Goal: Transaction & Acquisition: Book appointment/travel/reservation

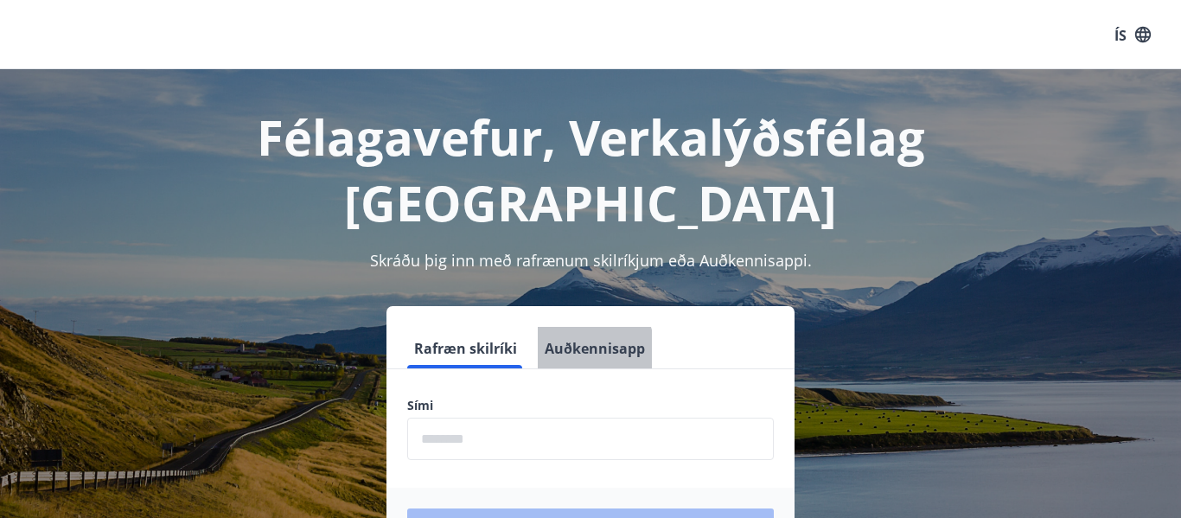
click at [579, 339] on font "Auðkennisapp" at bounding box center [595, 348] width 100 height 19
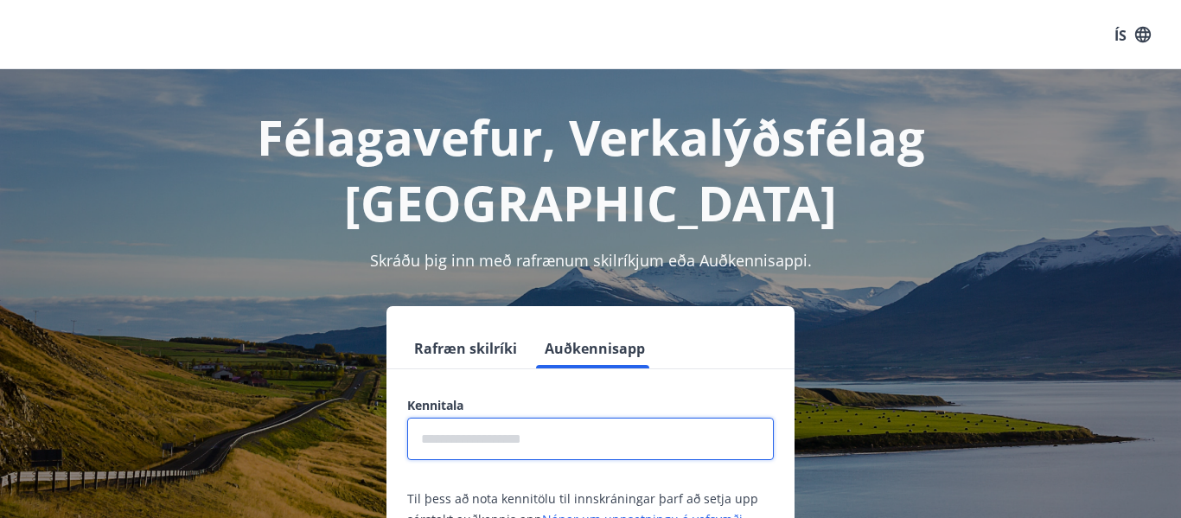
click at [514, 417] on input "text" at bounding box center [590, 438] width 366 height 42
type input "**********"
click at [1023, 332] on div "**********" at bounding box center [590, 484] width 1139 height 356
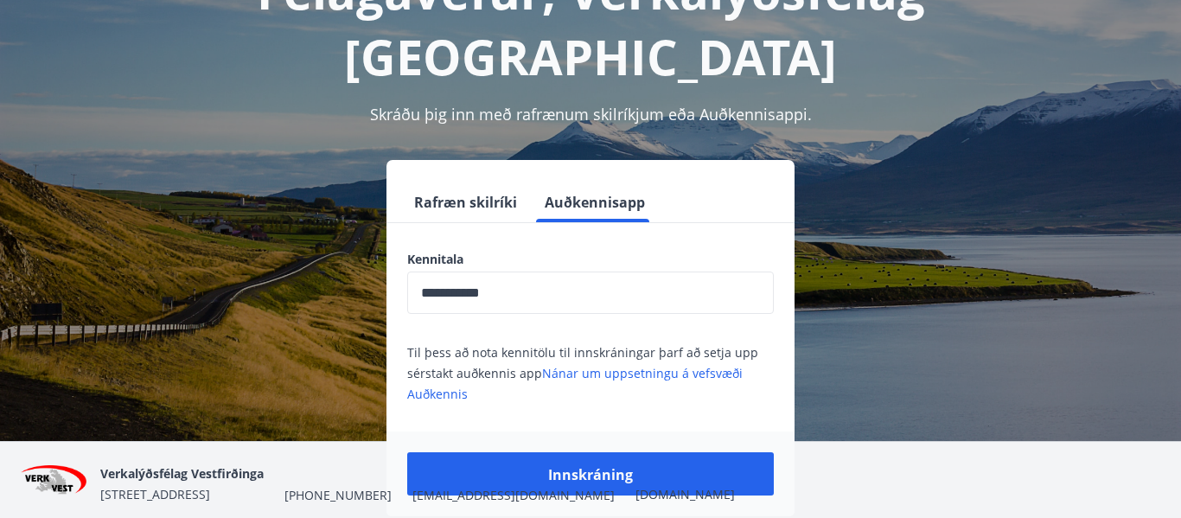
scroll to position [173, 0]
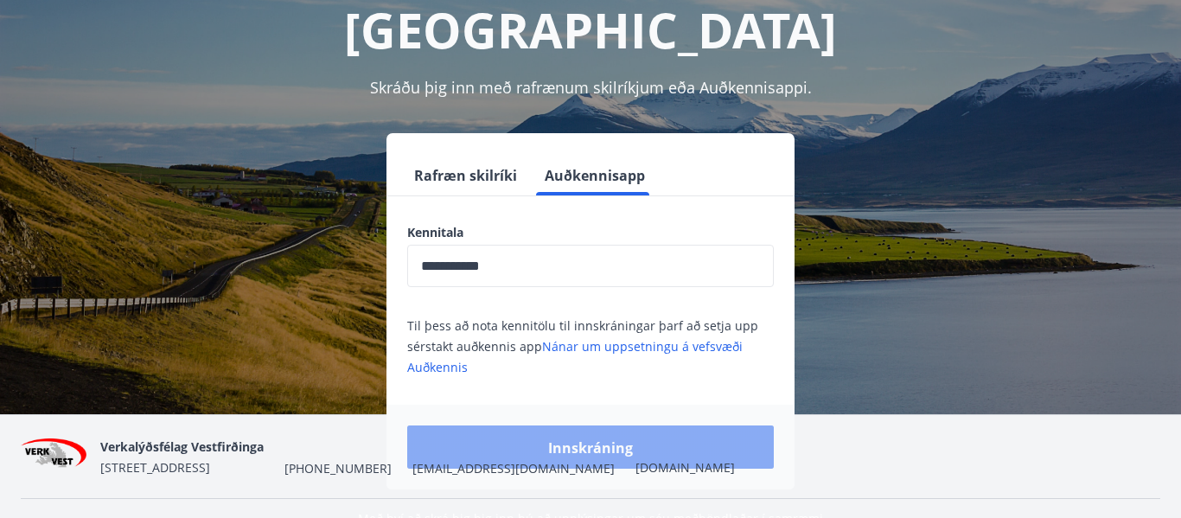
click at [589, 438] on font "Innskráning" at bounding box center [590, 447] width 85 height 19
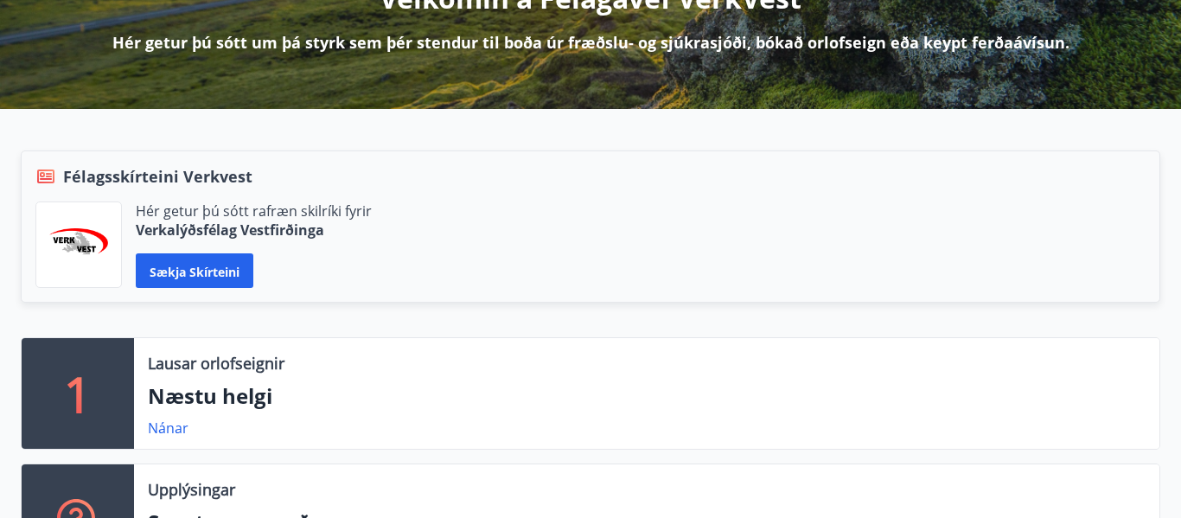
scroll to position [261, 0]
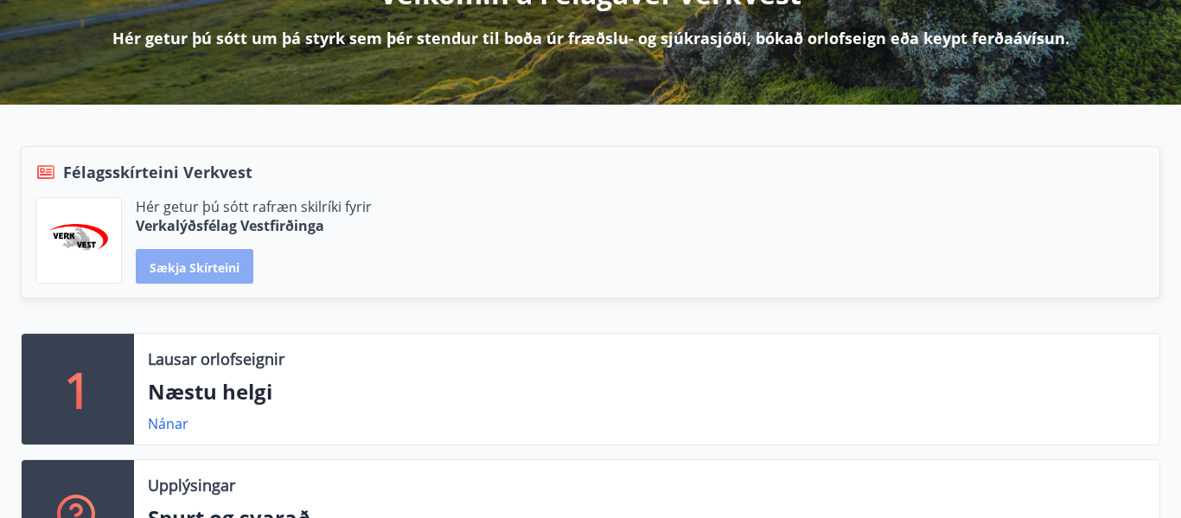
click at [187, 261] on font "Sækja skírteini" at bounding box center [195, 266] width 90 height 16
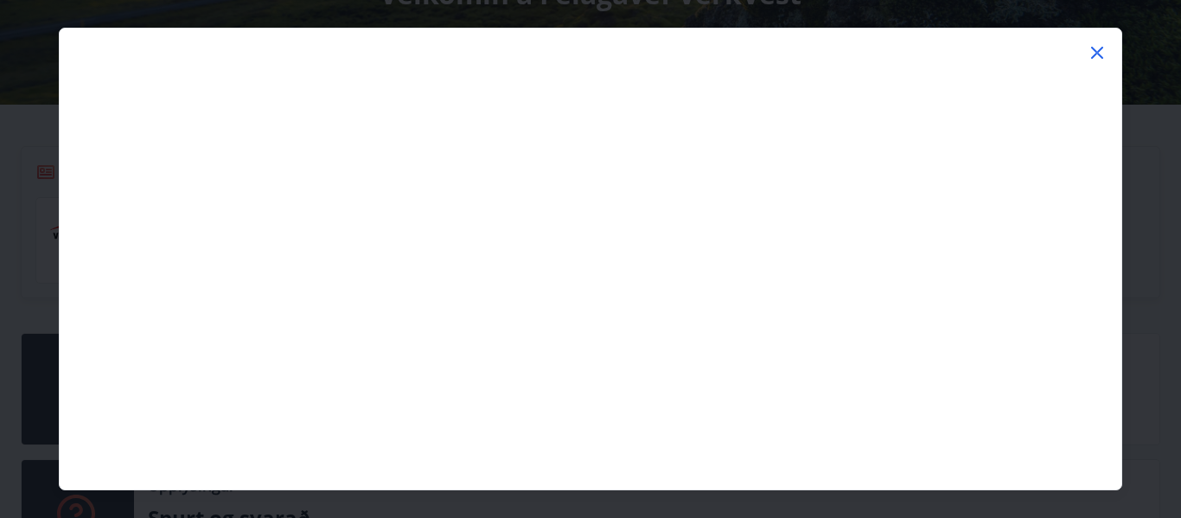
click at [1098, 48] on icon at bounding box center [1096, 52] width 21 height 21
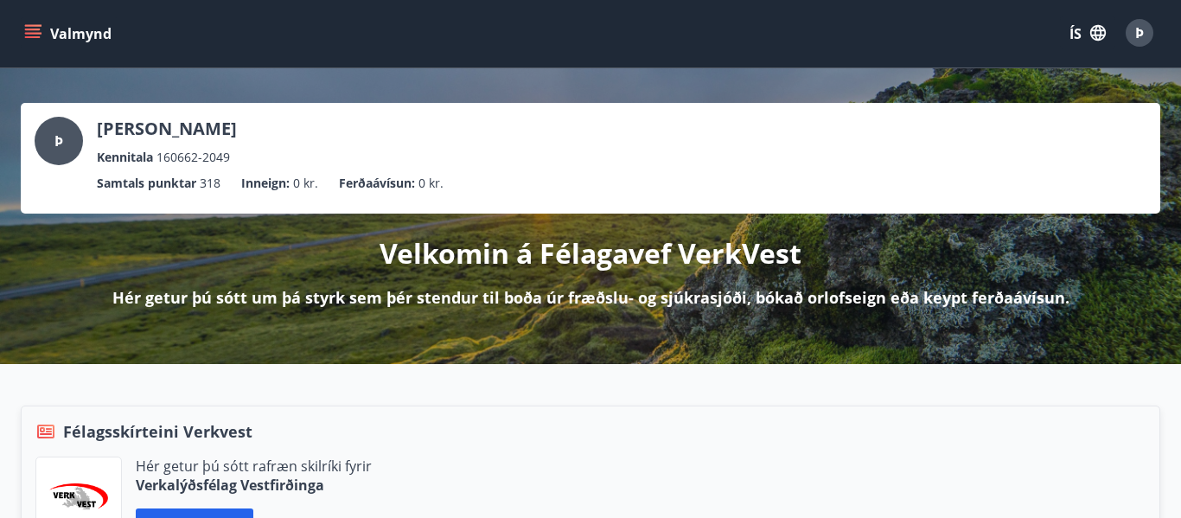
scroll to position [0, 0]
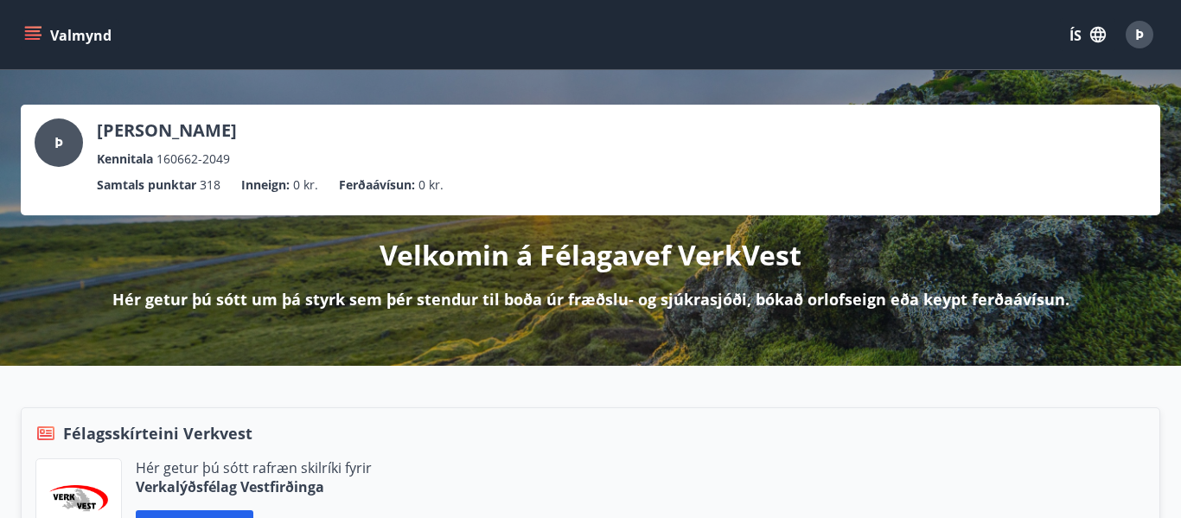
click at [33, 38] on icon "matseðill" at bounding box center [33, 39] width 16 height 2
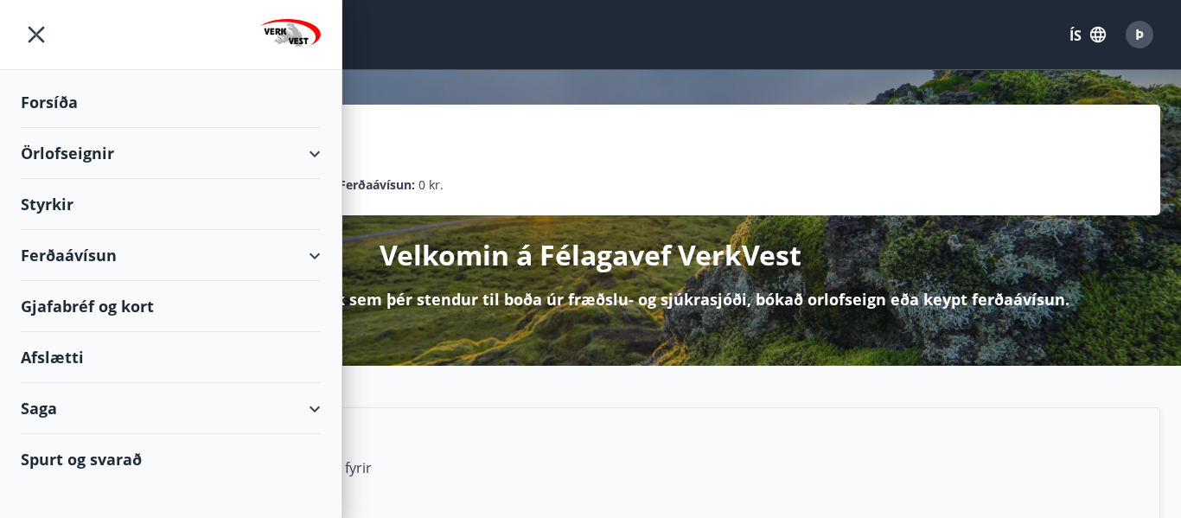
click at [50, 151] on font "Örlofseignir" at bounding box center [67, 153] width 93 height 21
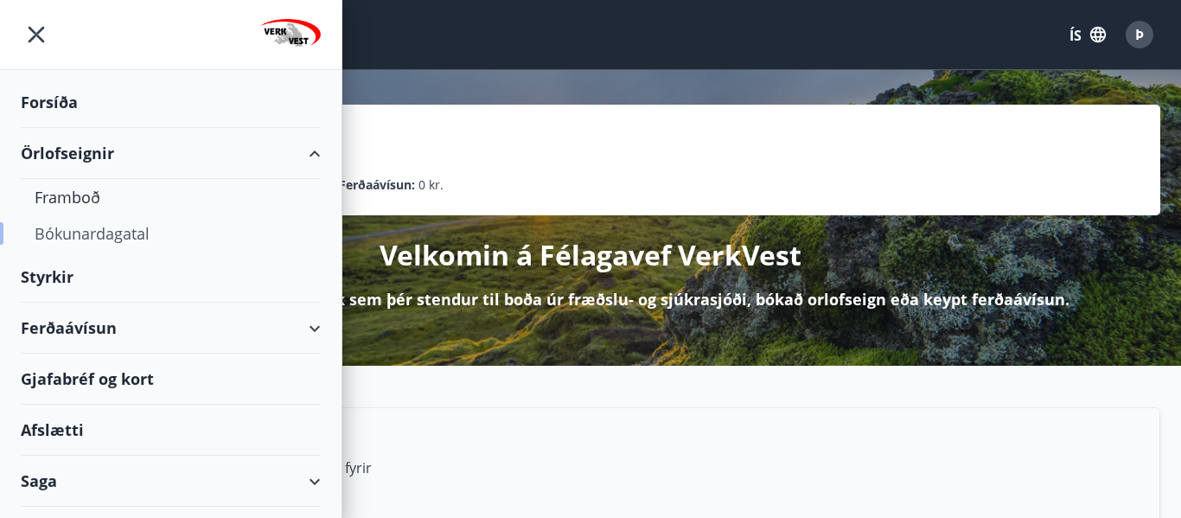
click at [73, 233] on font "Bókunardagatal" at bounding box center [92, 233] width 115 height 21
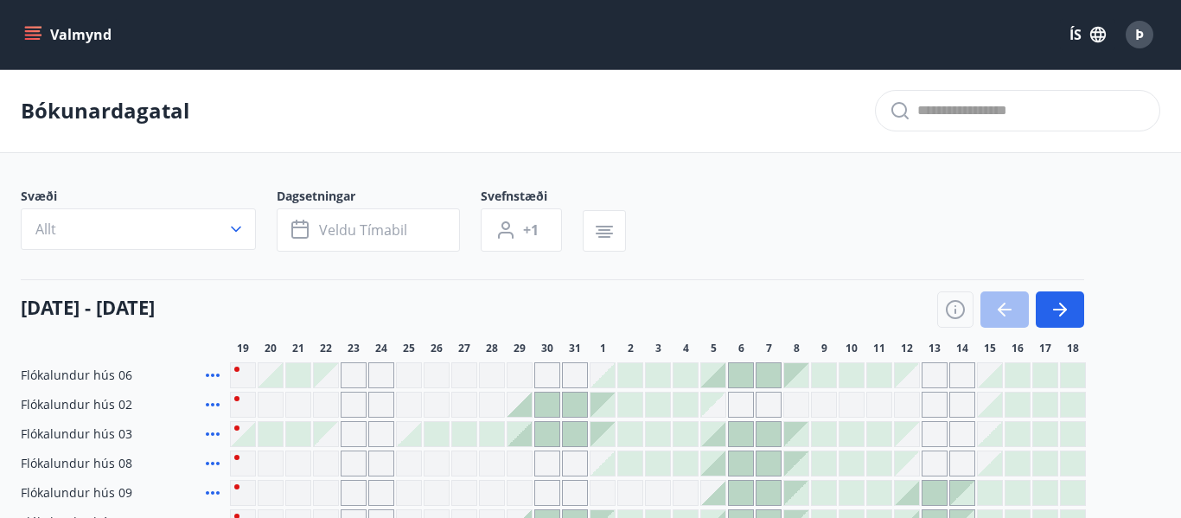
click at [236, 231] on icon "button" at bounding box center [236, 229] width 10 height 6
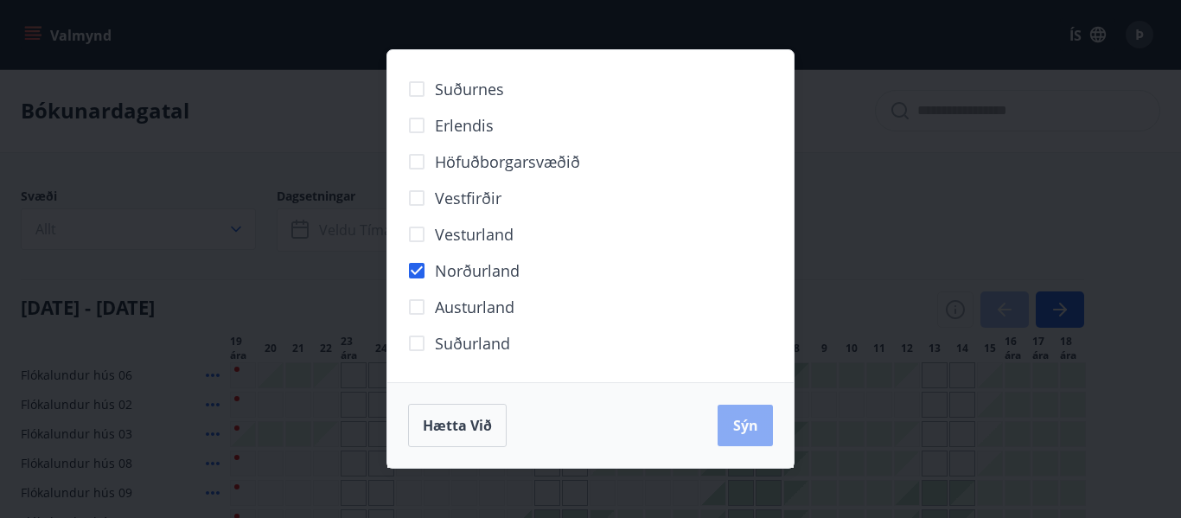
click at [761, 423] on button "Sýn" at bounding box center [744, 424] width 55 height 41
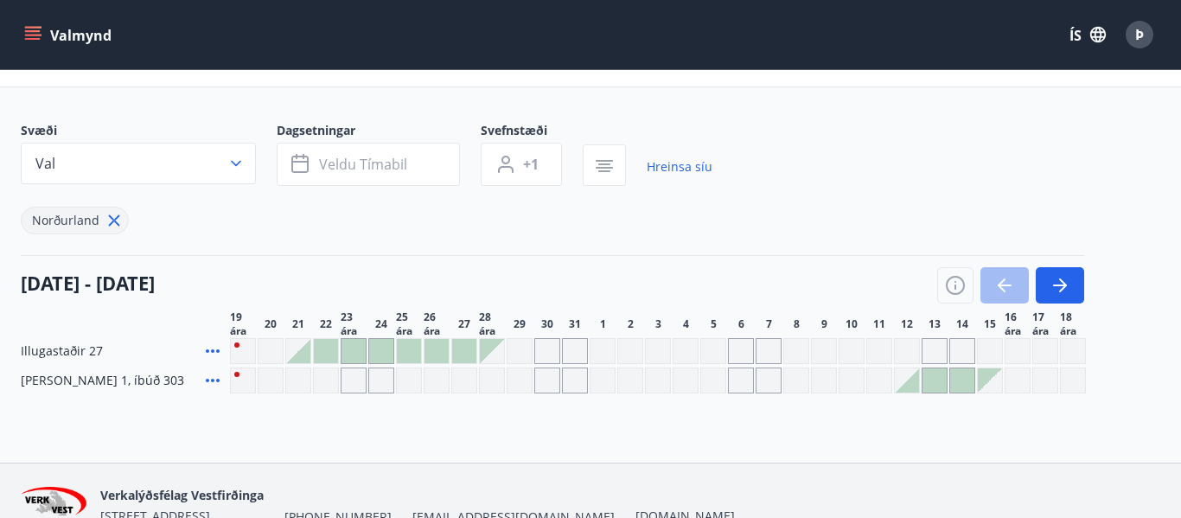
scroll to position [69, 0]
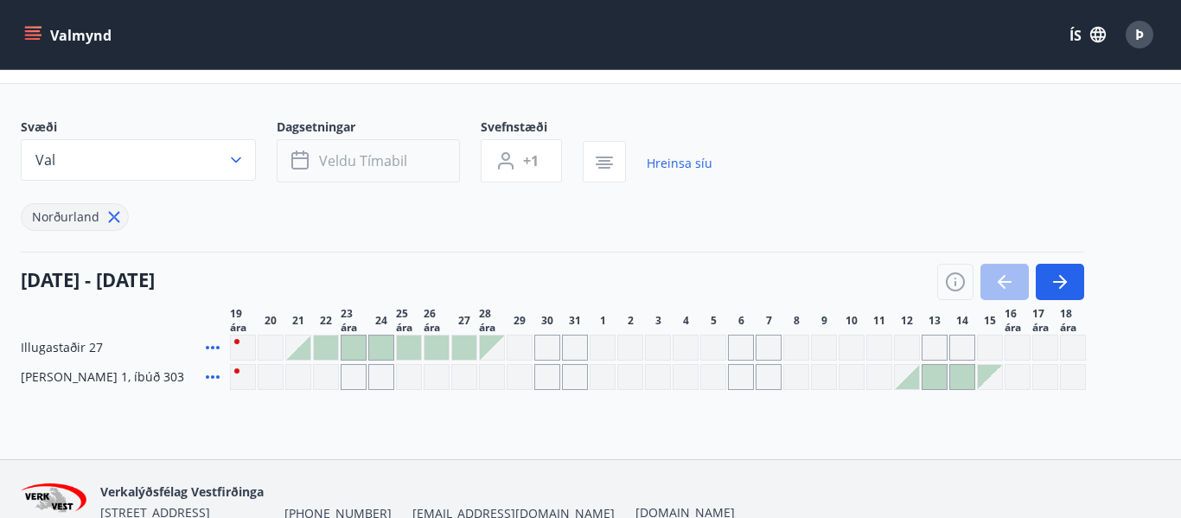
click at [345, 162] on font "Veldu tímabil" at bounding box center [363, 160] width 88 height 19
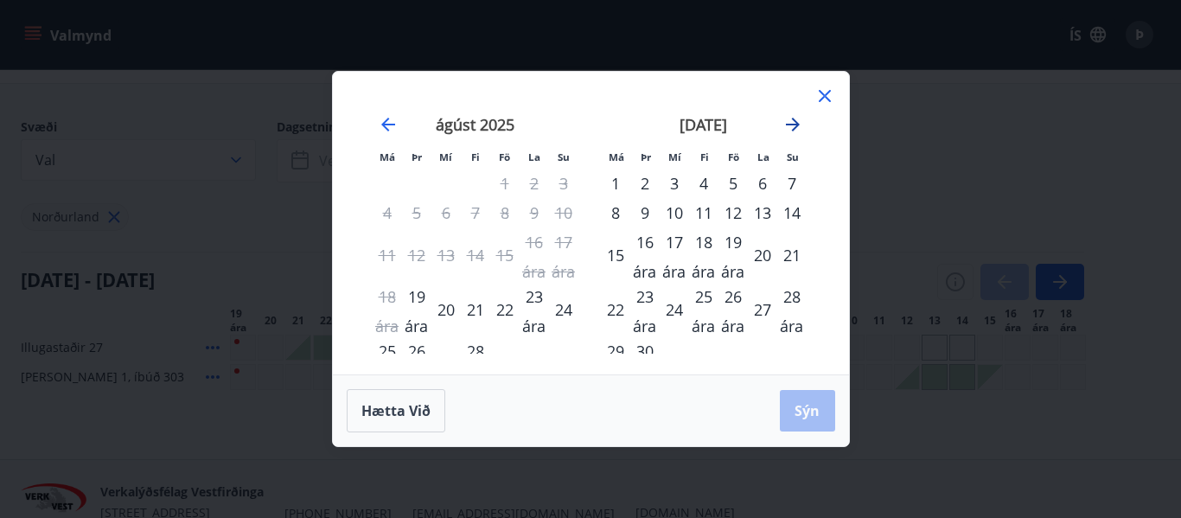
click at [791, 115] on icon "Færðu þig áfram til að skipta yfir í næsta mánuð." at bounding box center [792, 124] width 21 height 21
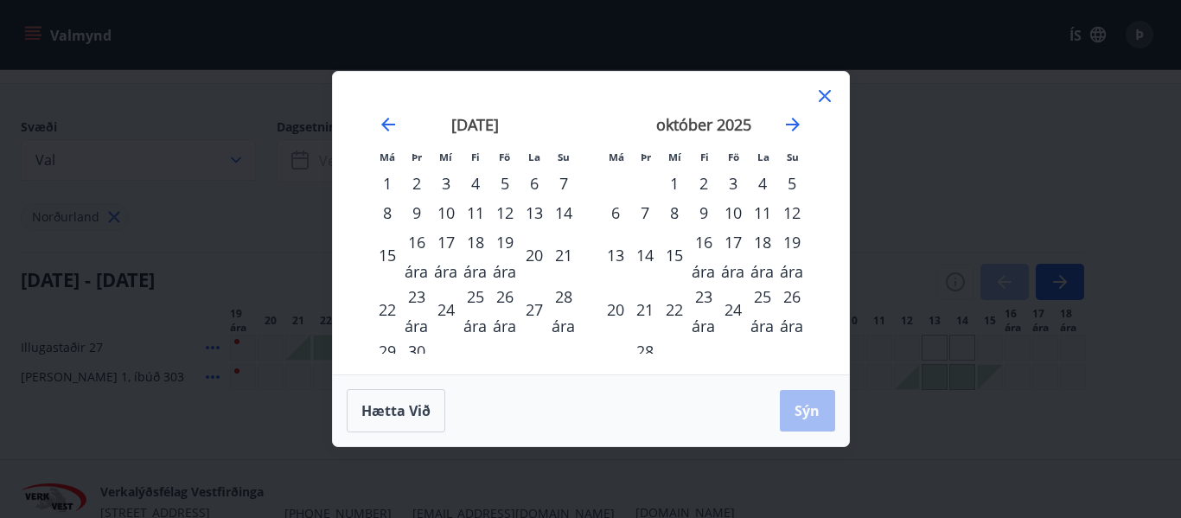
click at [731, 181] on font "3" at bounding box center [733, 183] width 9 height 21
click at [613, 209] on font "6" at bounding box center [615, 212] width 9 height 21
click at [809, 409] on font "Sýn" at bounding box center [806, 410] width 25 height 19
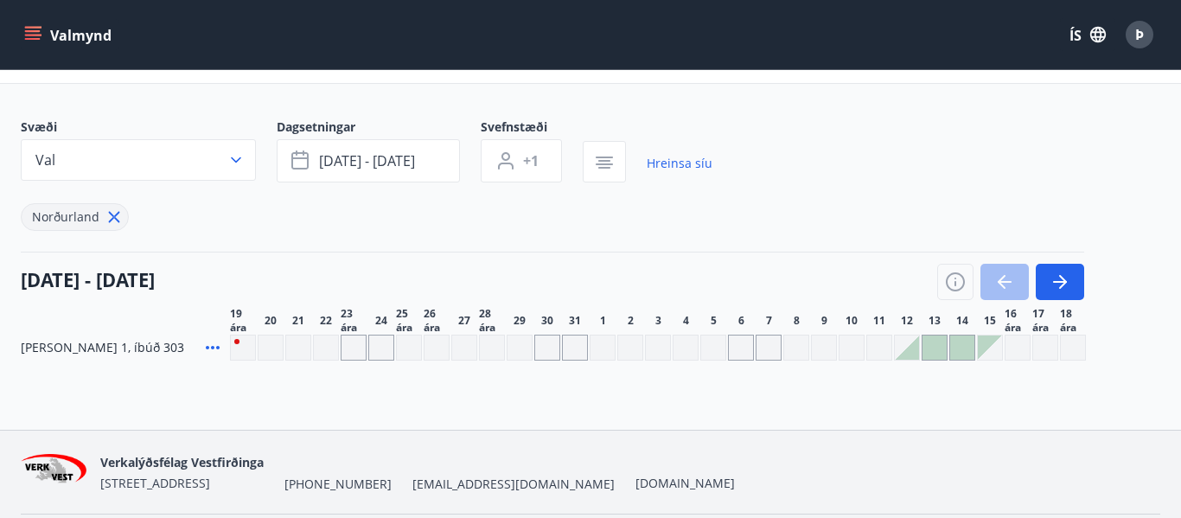
click at [978, 204] on div "Svæði Val Dagsetningar [DATE] - [DATE] Svefnstæði +1 Hreinsa síu Norðurland" at bounding box center [590, 174] width 1139 height 112
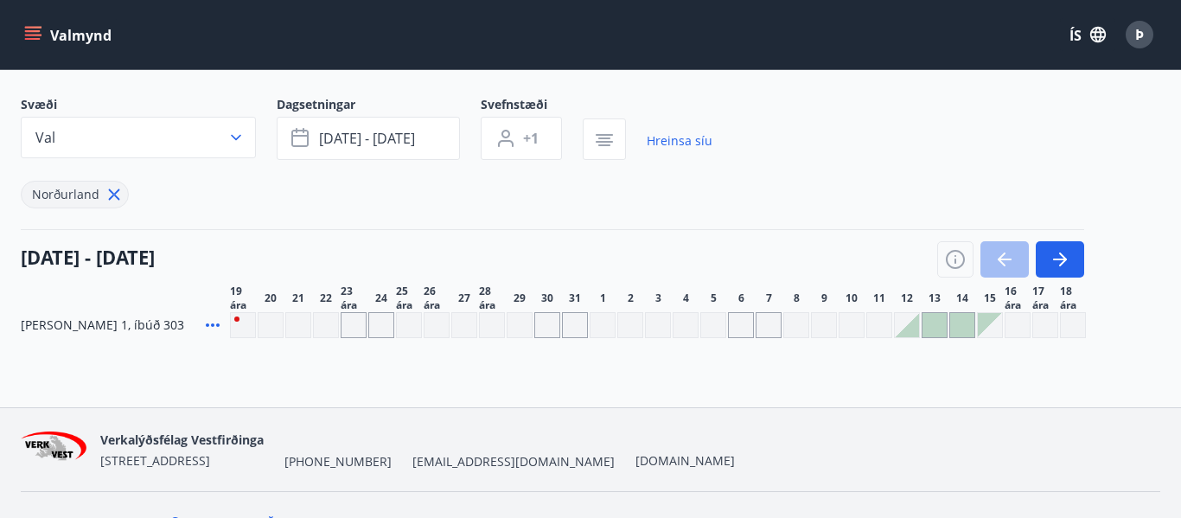
scroll to position [57, 0]
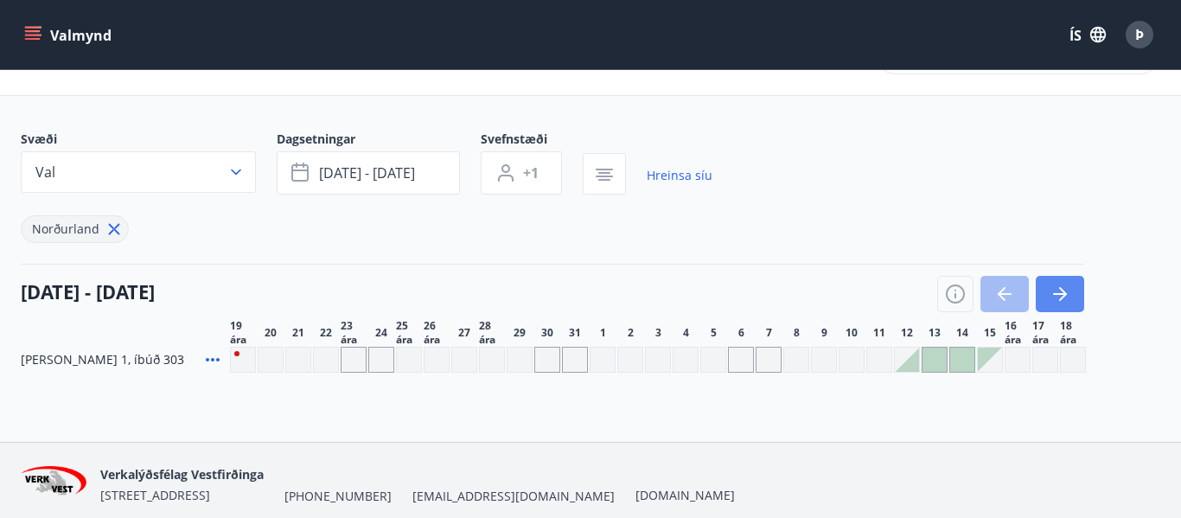
click at [1061, 292] on icon "button" at bounding box center [1059, 293] width 21 height 21
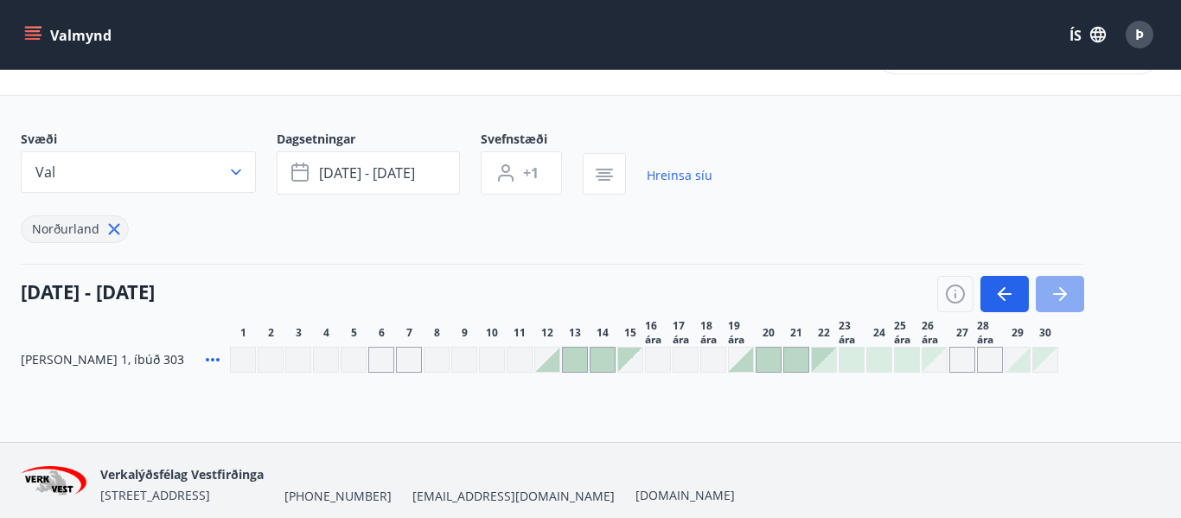
click at [1061, 292] on icon "button" at bounding box center [1059, 293] width 21 height 21
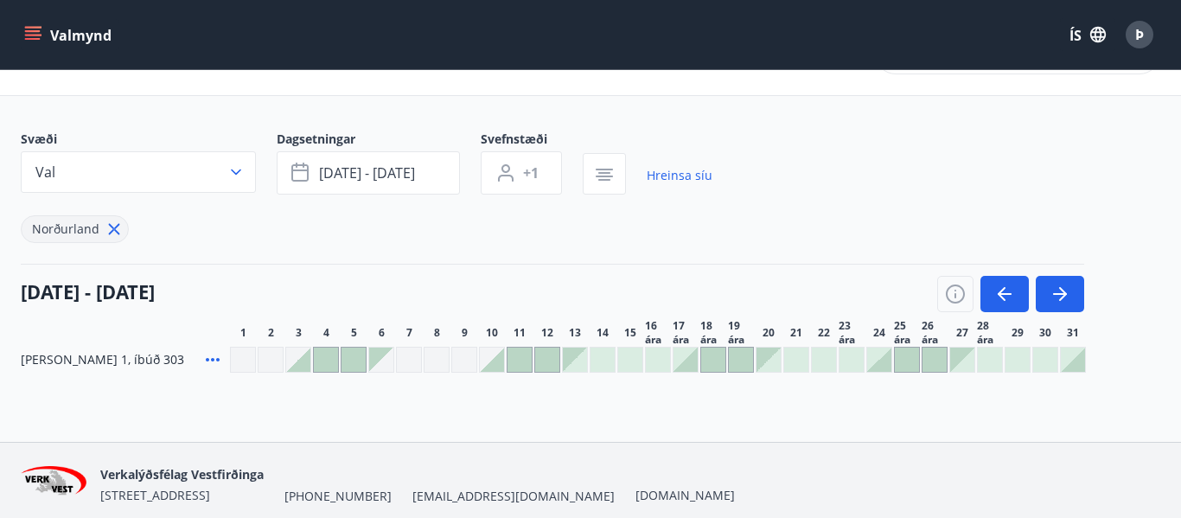
click at [297, 357] on div at bounding box center [298, 359] width 24 height 24
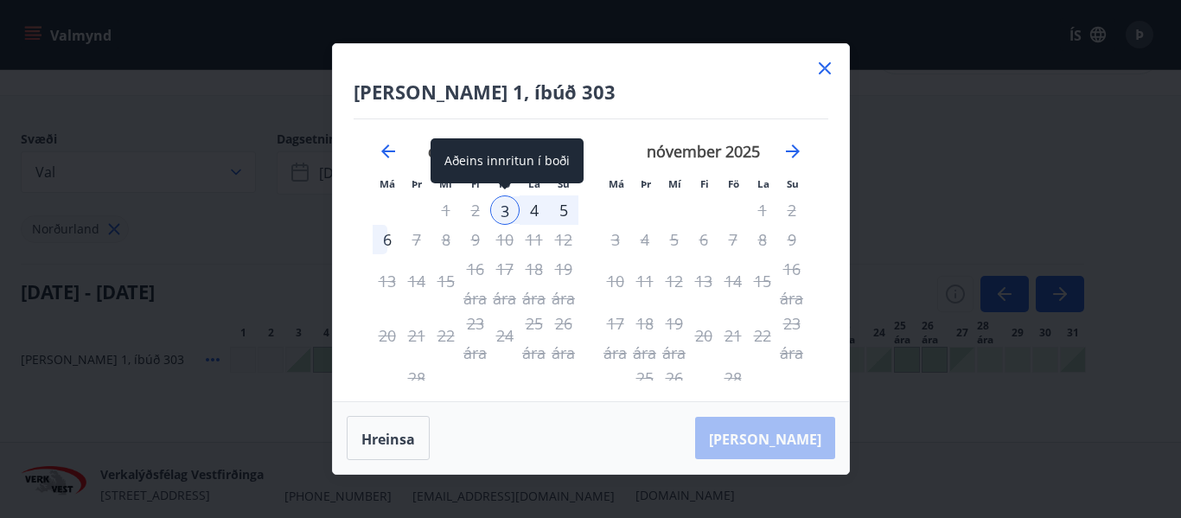
click at [501, 210] on div "3" at bounding box center [504, 209] width 29 height 29
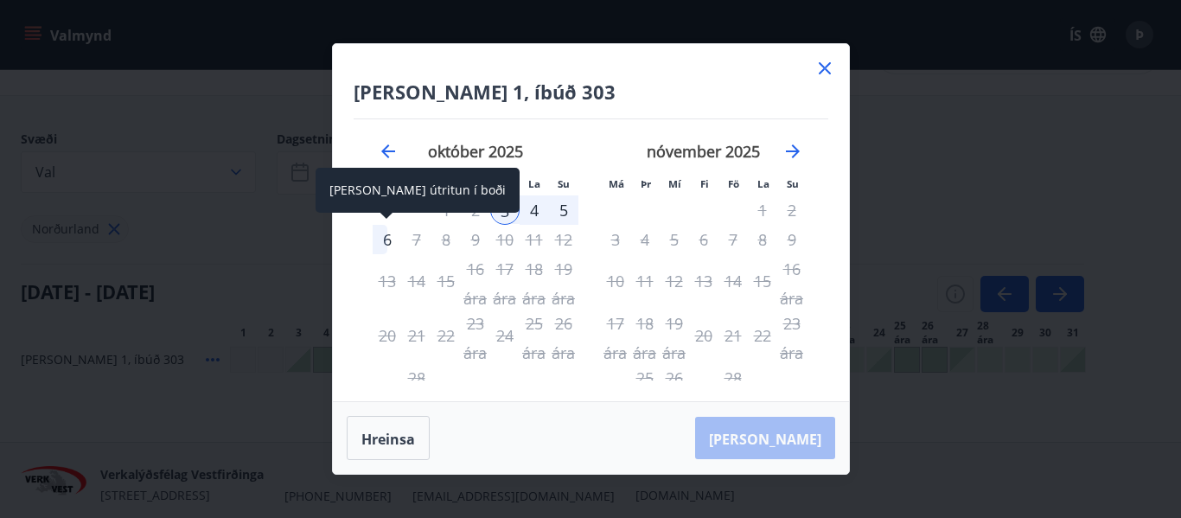
click at [385, 238] on div "6" at bounding box center [387, 239] width 29 height 29
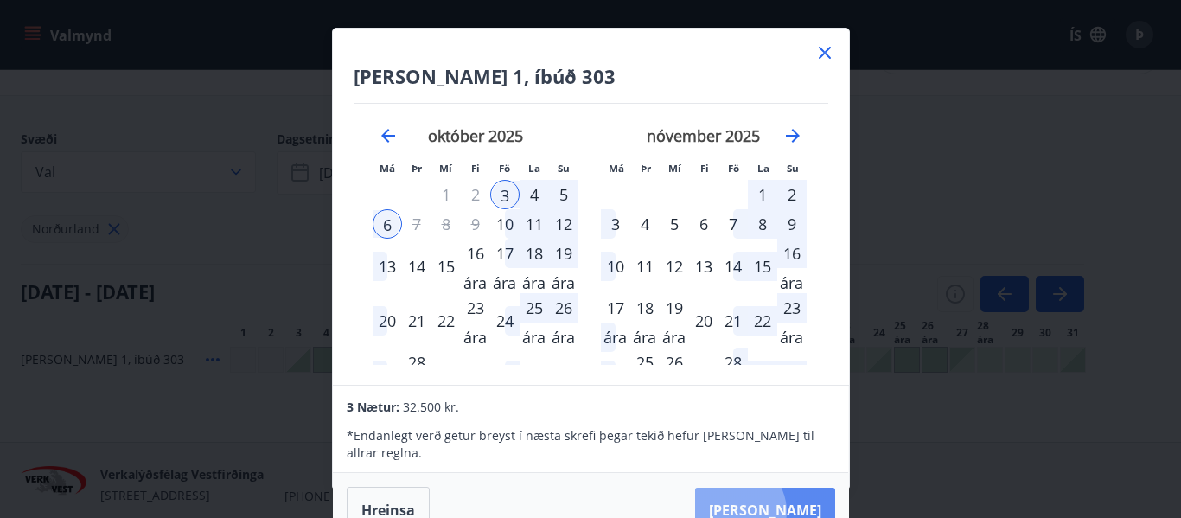
click at [787, 500] on font "[PERSON_NAME]" at bounding box center [765, 509] width 112 height 19
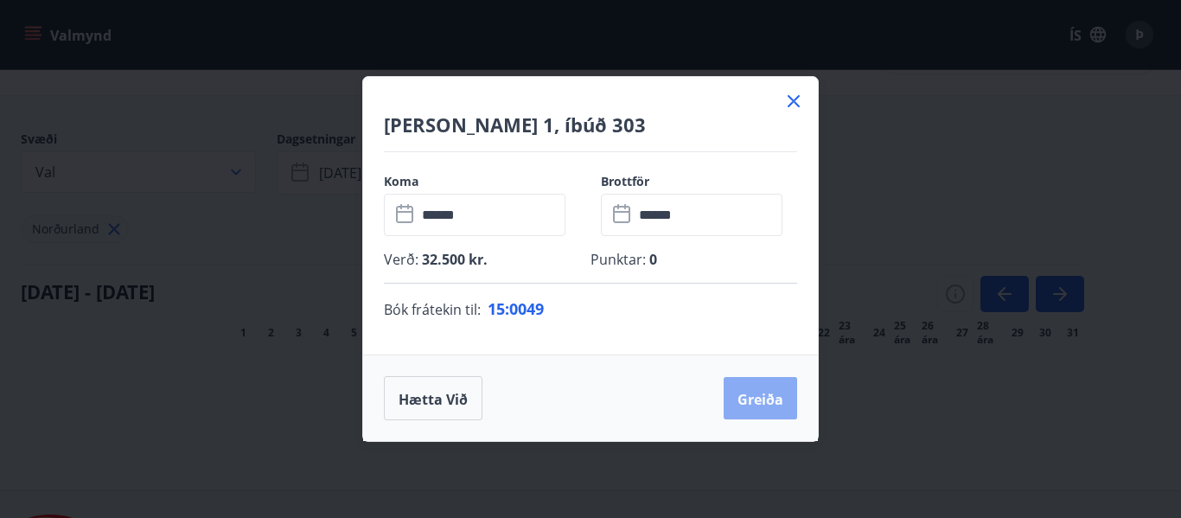
click at [761, 392] on font "Greiða" at bounding box center [760, 398] width 46 height 19
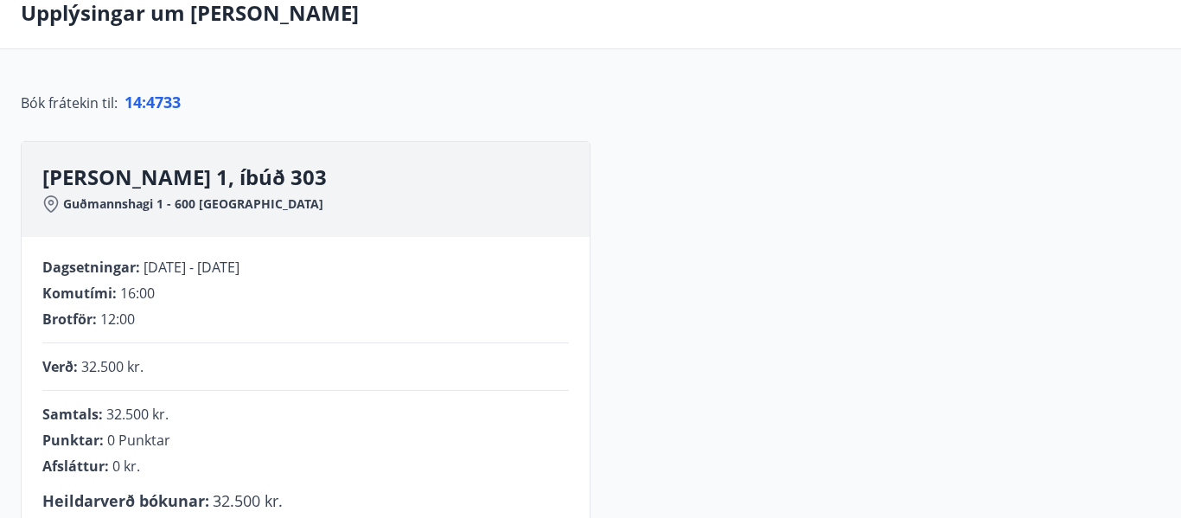
scroll to position [92, 0]
